Goal: Task Accomplishment & Management: Manage account settings

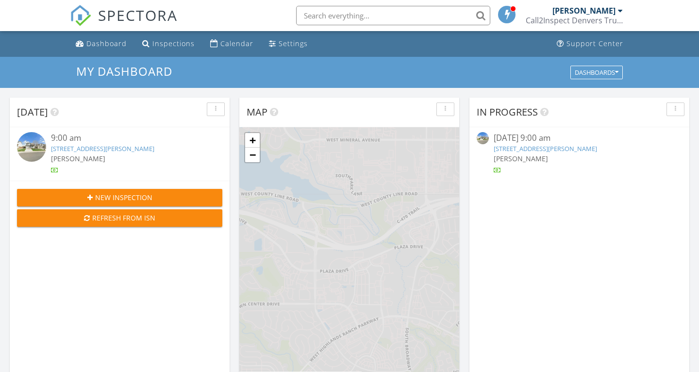
scroll to position [884, 700]
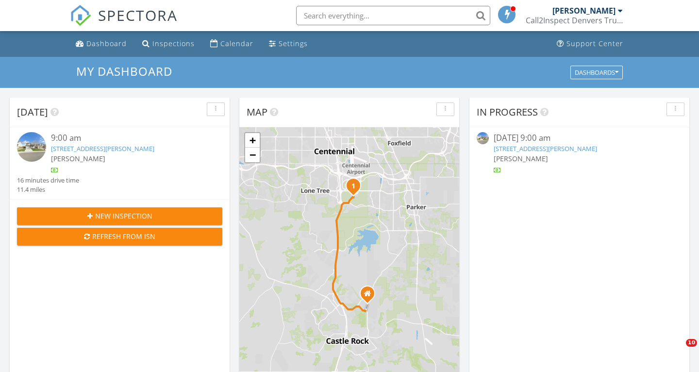
click at [80, 149] on link "11914 Swansea Dr, Parker, CO 80134" at bounding box center [102, 148] width 103 height 9
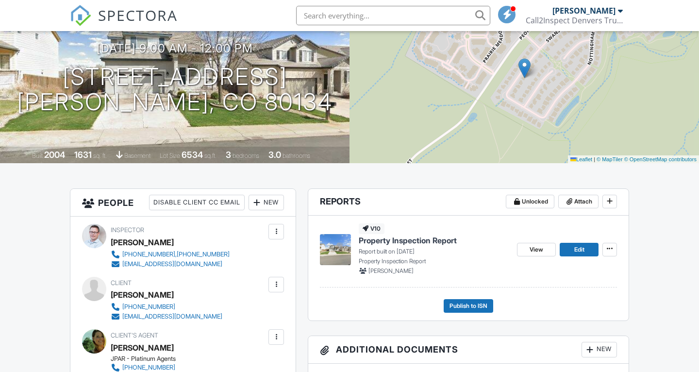
scroll to position [99, 0]
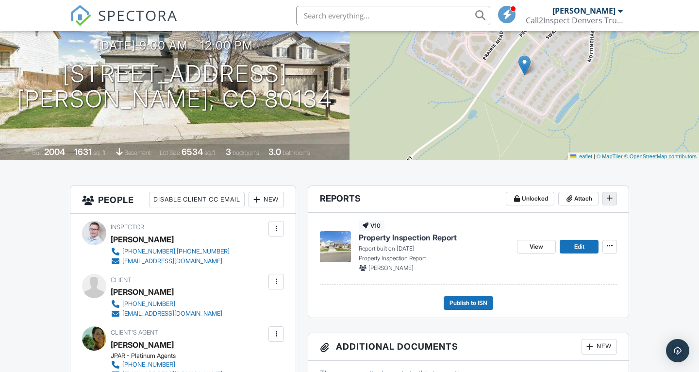
click at [610, 202] on span at bounding box center [610, 198] width 10 height 10
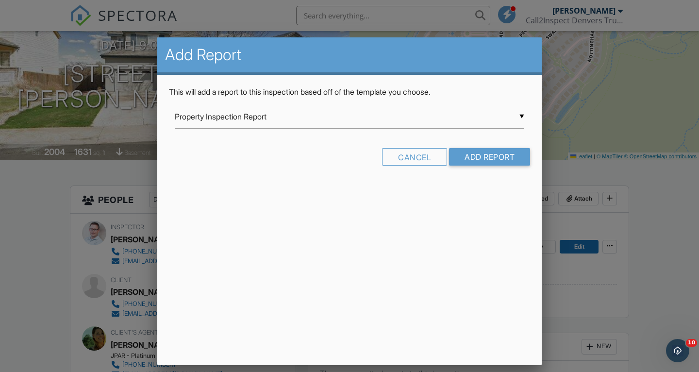
scroll to position [0, 0]
click at [524, 114] on div "▼ Property Inspection Report Property Inspection Report Stucco Inspection Repor…" at bounding box center [349, 122] width 361 height 34
click at [521, 115] on div "▼ Property Inspection Report Property Inspection Report Stucco Inspection Repor…" at bounding box center [350, 117] width 350 height 24
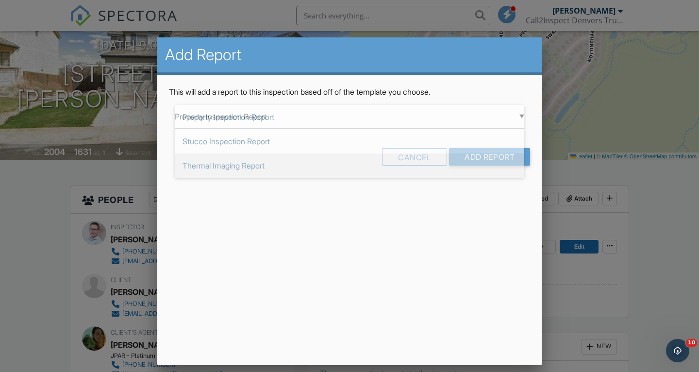
click at [280, 163] on span "Thermal Imaging Report" at bounding box center [350, 165] width 350 height 24
type input "Thermal Imaging Report"
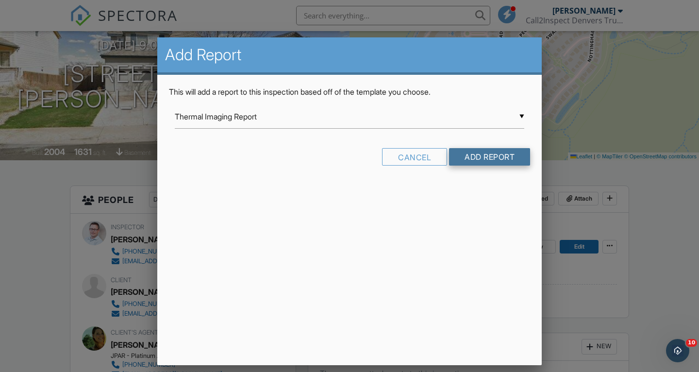
click at [486, 158] on input "Add Report" at bounding box center [489, 156] width 81 height 17
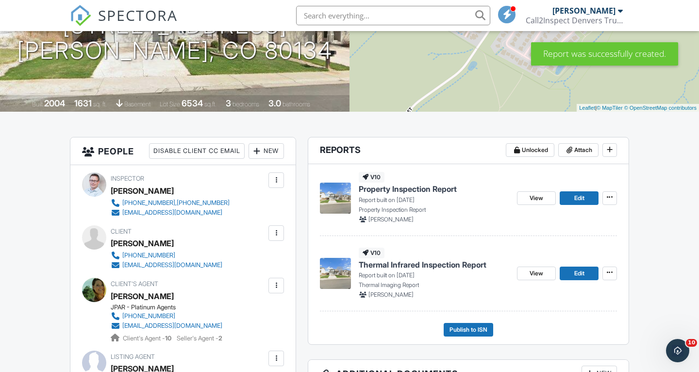
click at [414, 189] on span "Property Inspection Report" at bounding box center [408, 189] width 98 height 11
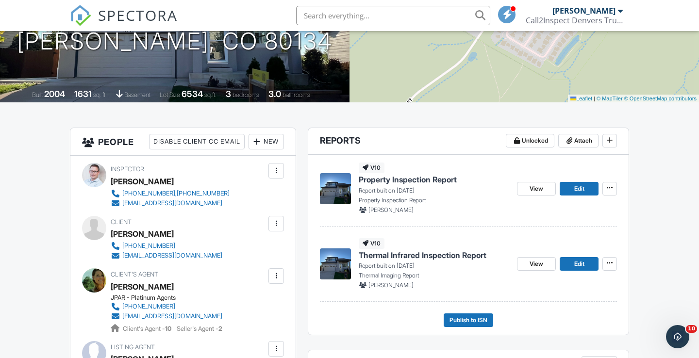
scroll to position [148, 0]
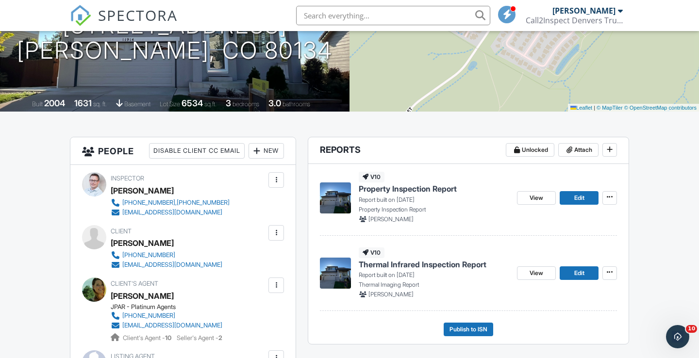
click at [427, 187] on span "Property Inspection Report" at bounding box center [408, 189] width 98 height 11
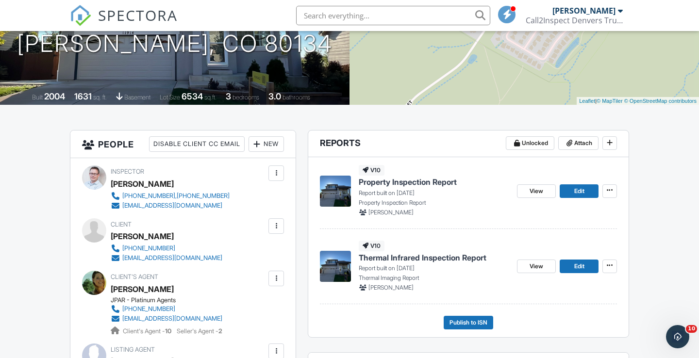
scroll to position [156, 0]
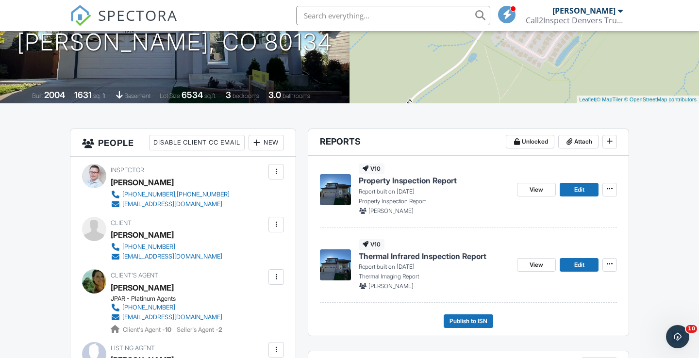
click at [440, 255] on span "Thermal Infrared Inspection Report" at bounding box center [423, 256] width 128 height 11
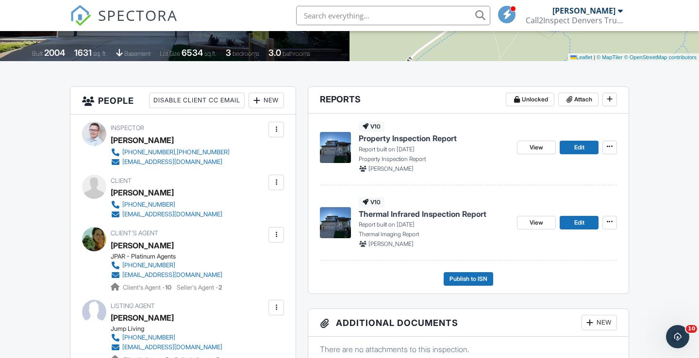
scroll to position [196, 0]
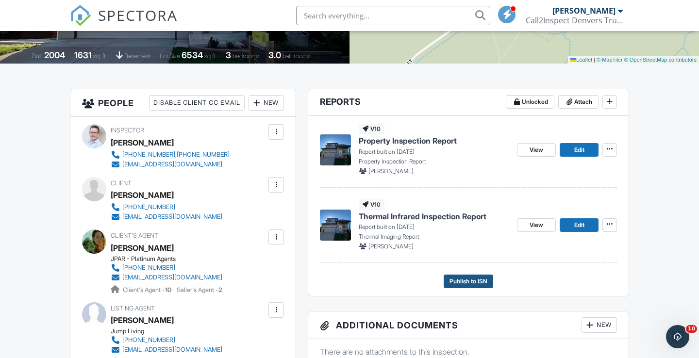
click at [467, 280] on span "Publish to ISN" at bounding box center [469, 282] width 38 height 10
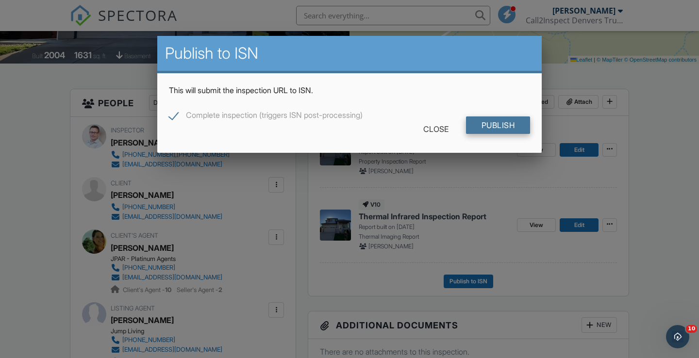
click at [495, 130] on input "Publish" at bounding box center [498, 125] width 65 height 17
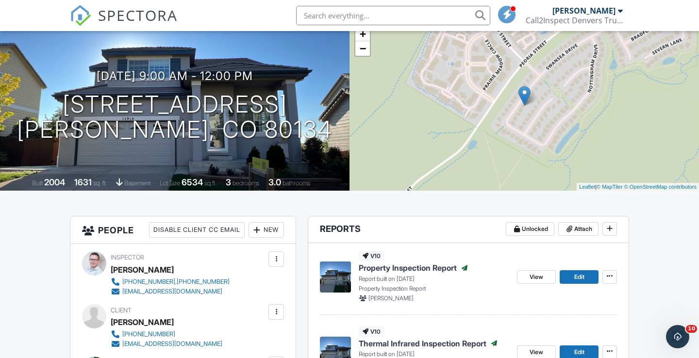
scroll to position [63, 0]
